Goal: Obtain resource: Obtain resource

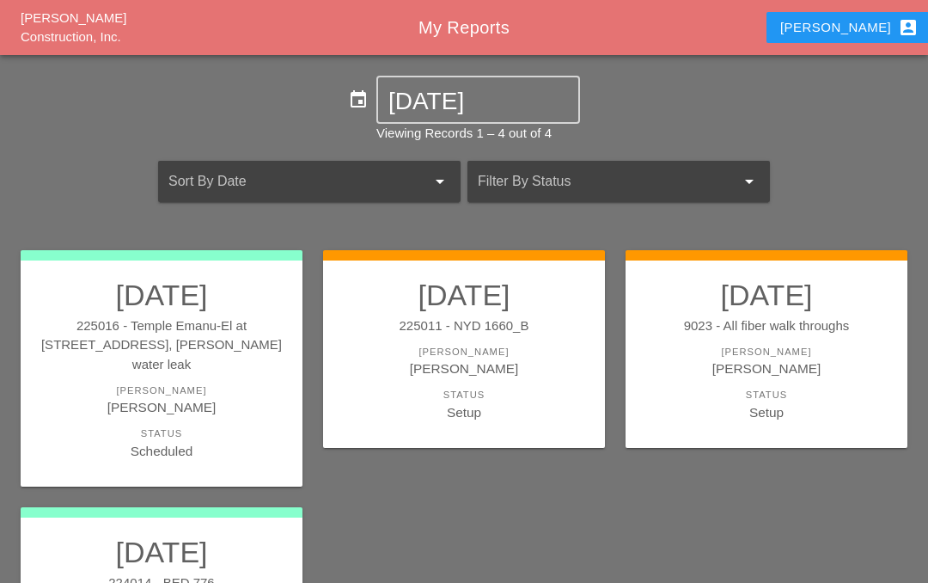
click at [457, 363] on div "[PERSON_NAME]" at bounding box center [464, 368] width 248 height 20
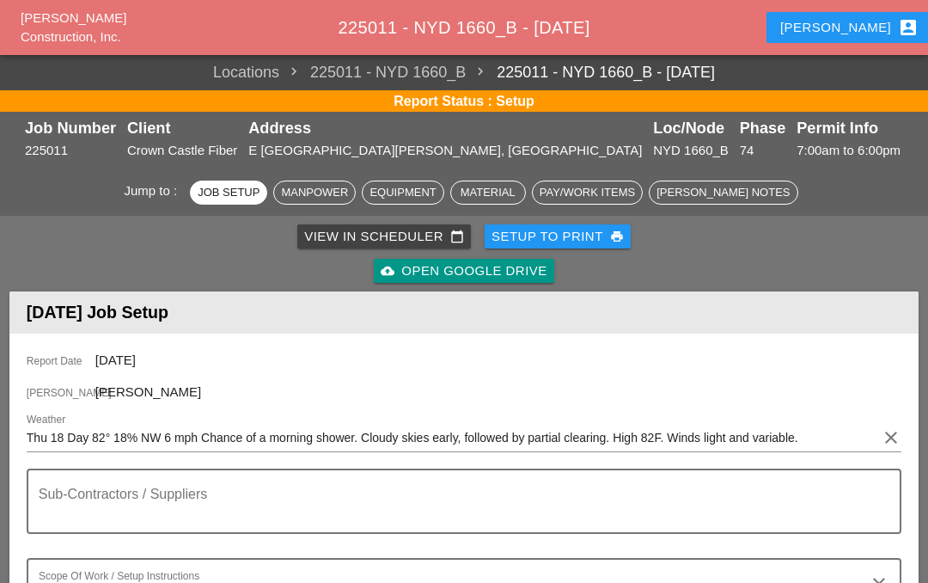
scroll to position [13, 0]
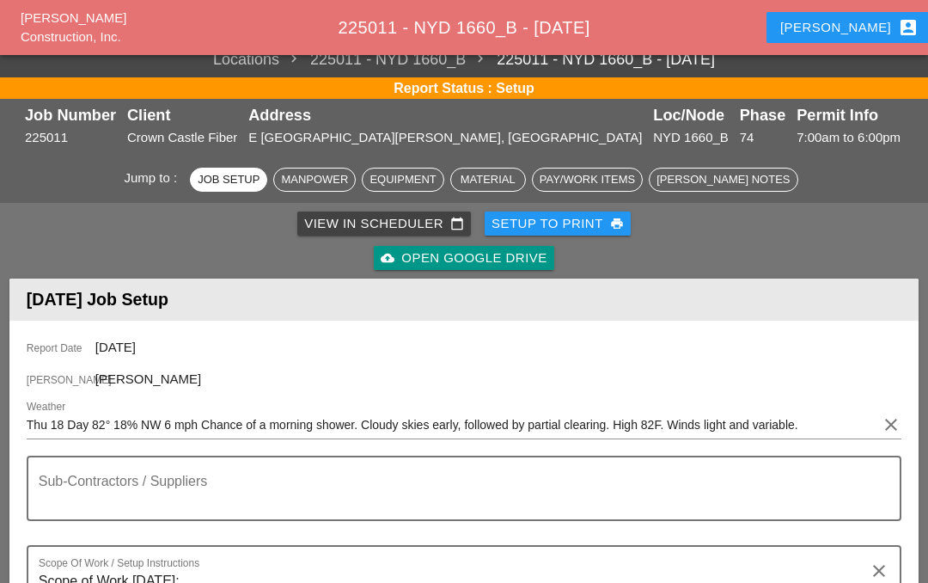
click at [474, 246] on link "cloud_upload Open Google Drive" at bounding box center [464, 258] width 180 height 24
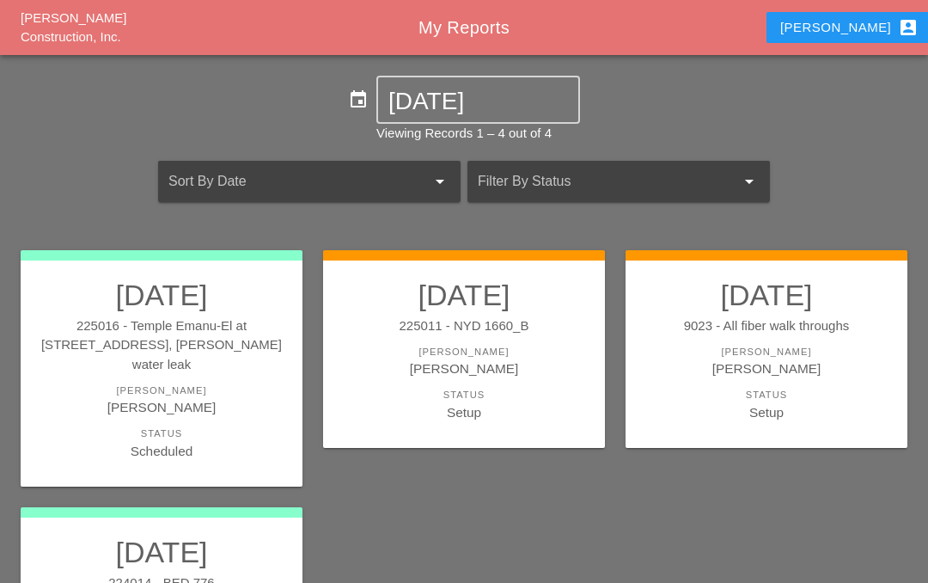
click at [464, 364] on div "[PERSON_NAME]" at bounding box center [464, 368] width 248 height 20
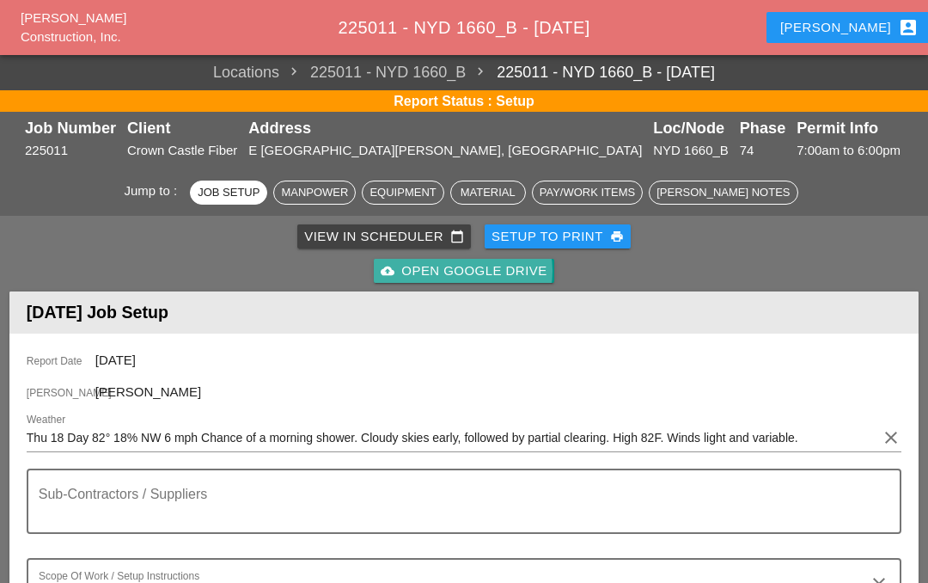
click at [462, 274] on div "cloud_upload Open Google Drive" at bounding box center [464, 271] width 166 height 20
